Goal: Task Accomplishment & Management: Use online tool/utility

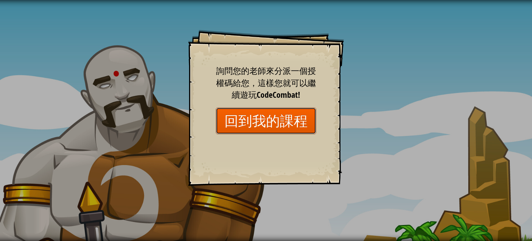
click at [274, 121] on link "回到我的課程" at bounding box center [266, 120] width 100 height 27
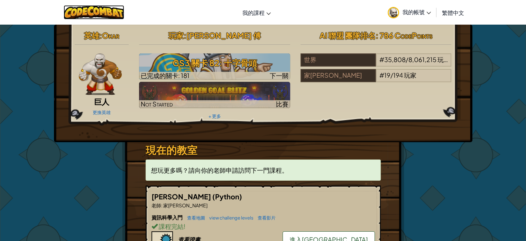
click at [104, 13] on img at bounding box center [94, 12] width 61 height 14
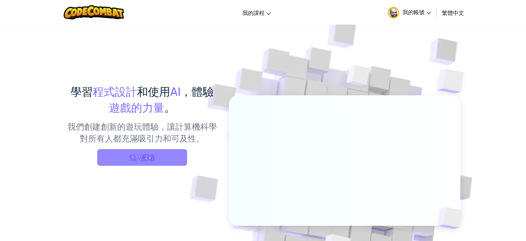
click at [145, 160] on span "進入課程" at bounding box center [142, 157] width 90 height 17
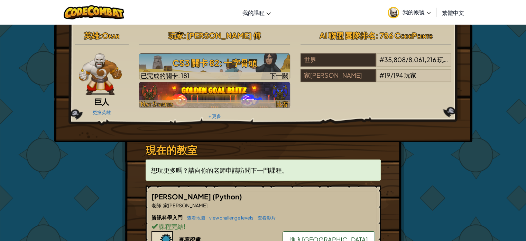
click at [210, 88] on img at bounding box center [214, 95] width 151 height 26
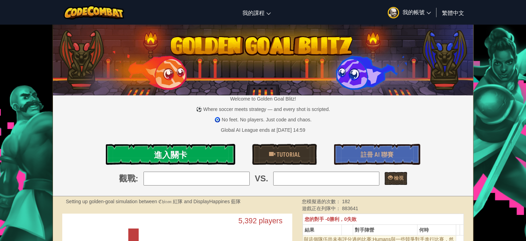
click at [215, 161] on link "進入關卡" at bounding box center [170, 154] width 129 height 21
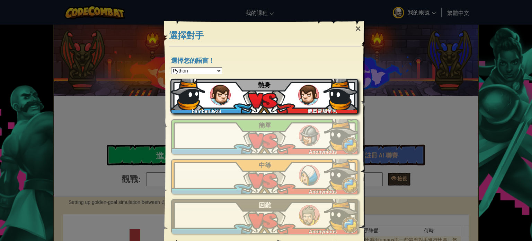
drag, startPoint x: 241, startPoint y: 99, endPoint x: 241, endPoint y: 90, distance: 9.3
click at [241, 90] on div "bamben0928 簡單電腦角色 熱身" at bounding box center [264, 96] width 188 height 35
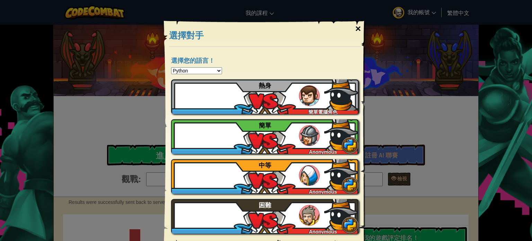
click at [353, 26] on div "×" at bounding box center [358, 29] width 16 height 20
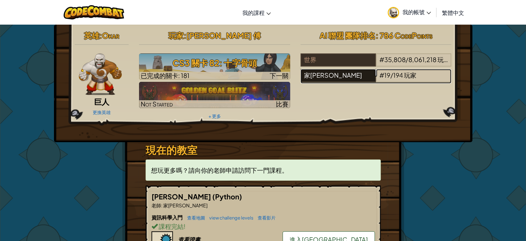
click at [345, 74] on div "家[PERSON_NAME]" at bounding box center [338, 75] width 75 height 13
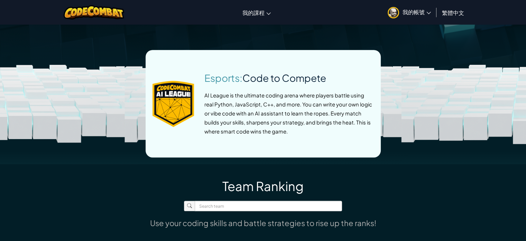
scroll to position [312, 0]
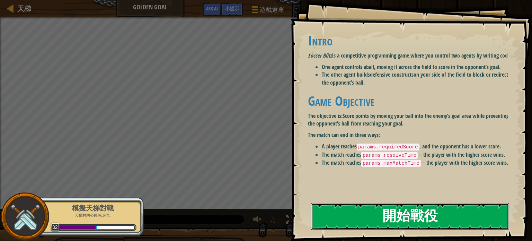
click at [348, 221] on button "開始戰役" at bounding box center [410, 215] width 198 height 27
